Goal: Navigation & Orientation: Find specific page/section

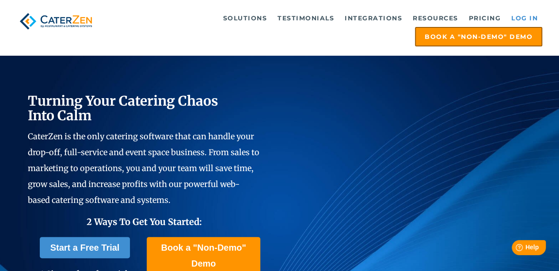
click at [520, 15] on link "Log in" at bounding box center [524, 18] width 35 height 18
click at [529, 18] on link "Log in" at bounding box center [524, 18] width 35 height 18
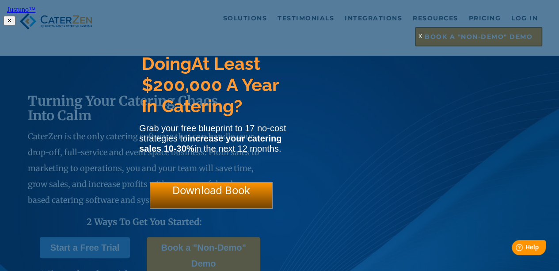
click at [423, 37] on div "x" at bounding box center [420, 35] width 14 height 8
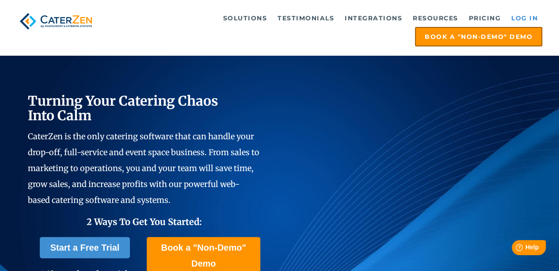
click at [531, 14] on link "Log in" at bounding box center [524, 18] width 35 height 18
